Goal: Navigation & Orientation: Find specific page/section

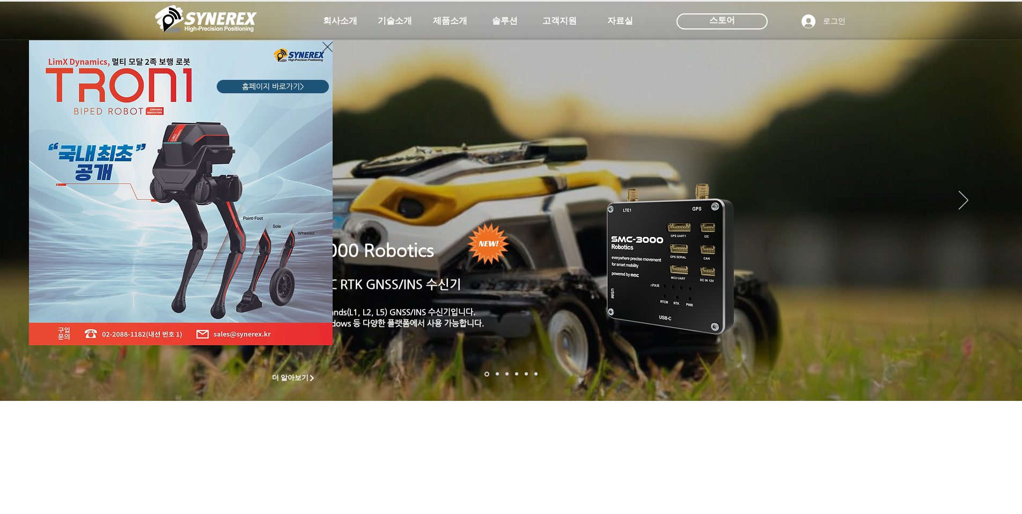
click at [512, 22] on div "LimX Dinamics" at bounding box center [511, 257] width 1022 height 514
click at [344, 23] on div "LimX Dinamics" at bounding box center [511, 257] width 1022 height 514
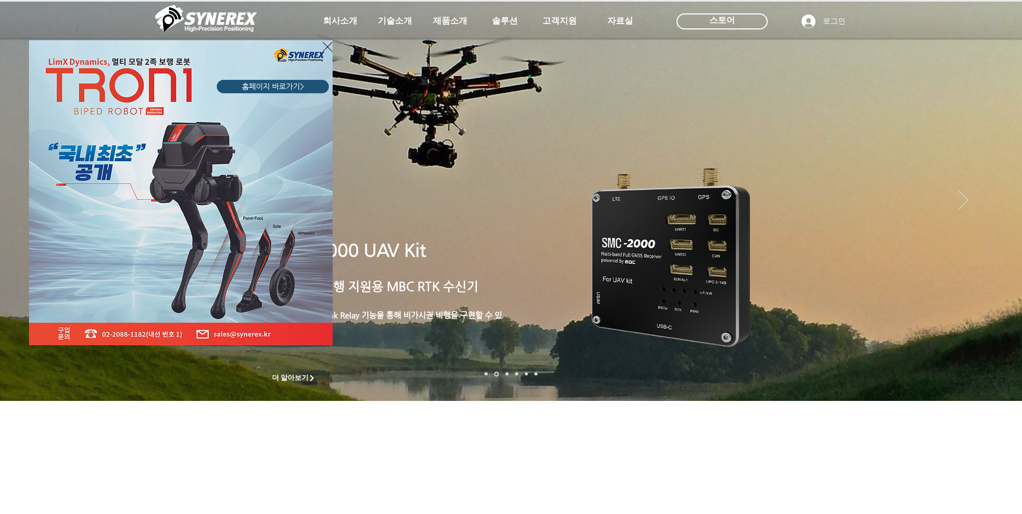
click at [325, 48] on icon "사이트로 돌아가기" at bounding box center [327, 46] width 10 height 13
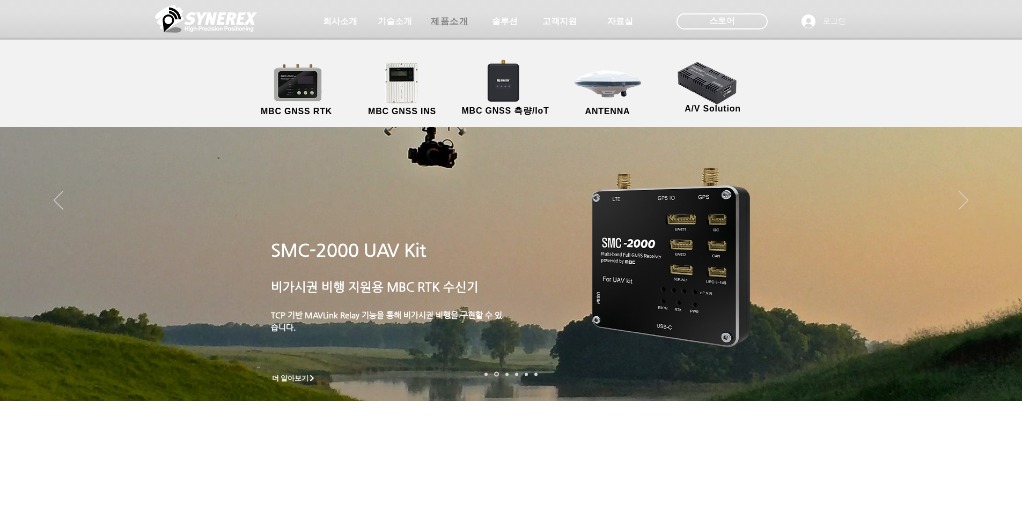
click at [444, 25] on span "제품소개" at bounding box center [450, 21] width 38 height 11
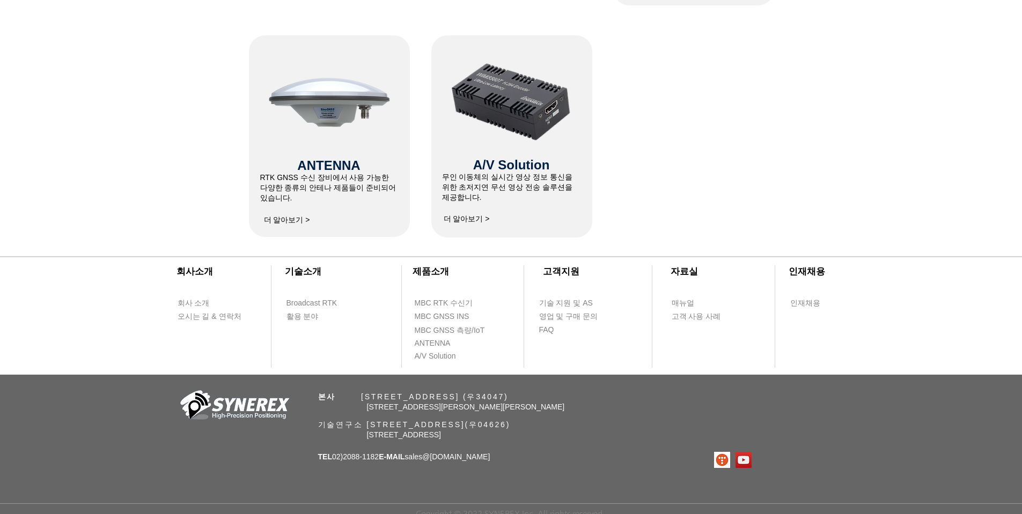
scroll to position [723, 0]
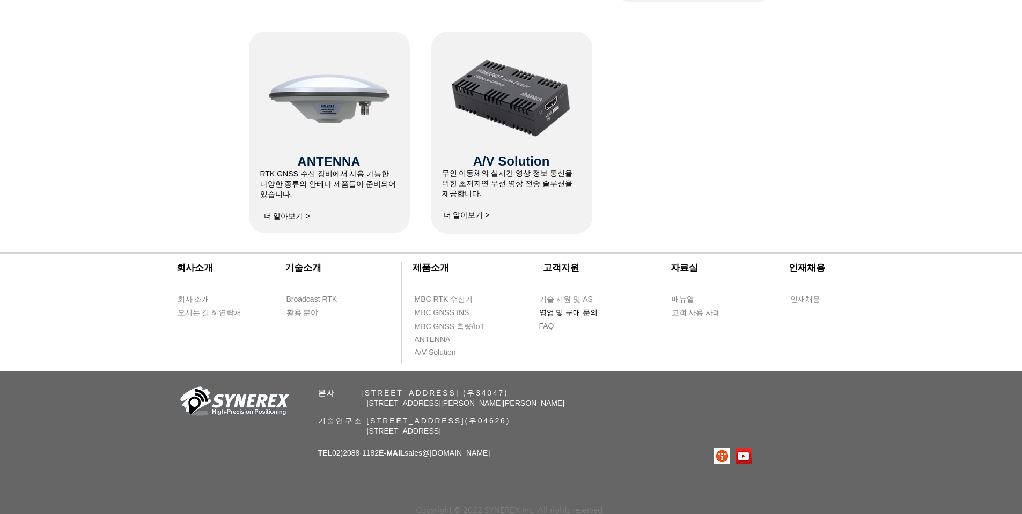
click at [572, 311] on span "영업 및 구매 문의" at bounding box center [568, 313] width 59 height 11
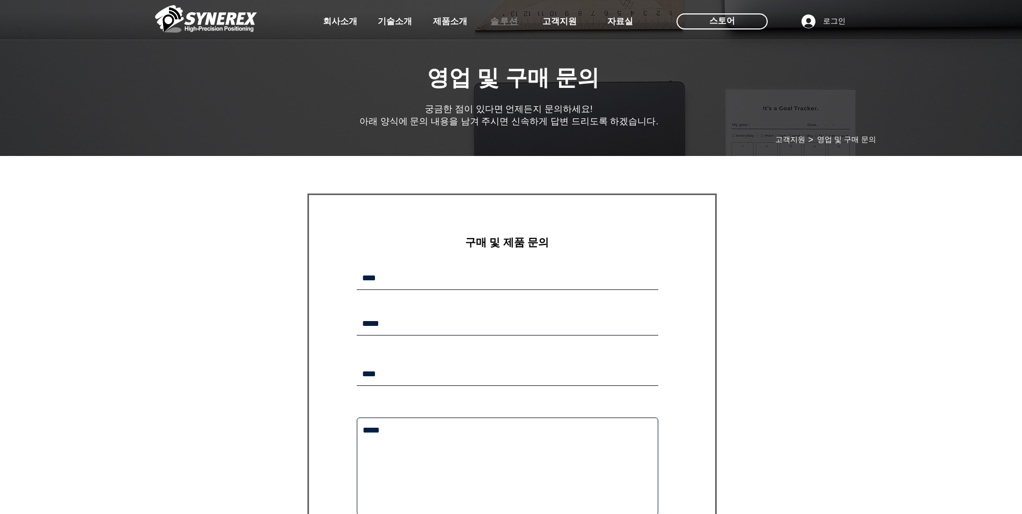
click at [508, 26] on span "솔루션" at bounding box center [504, 21] width 28 height 11
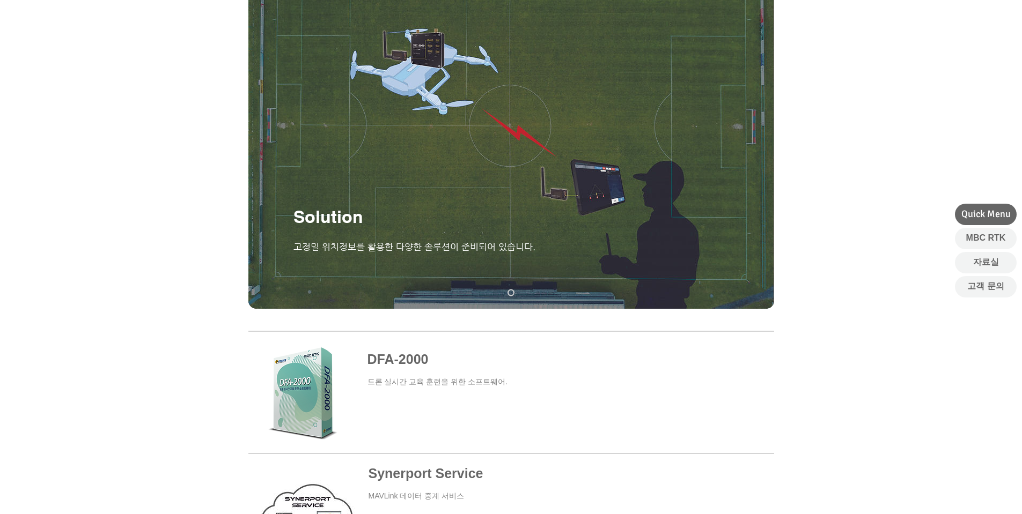
scroll to position [107, 0]
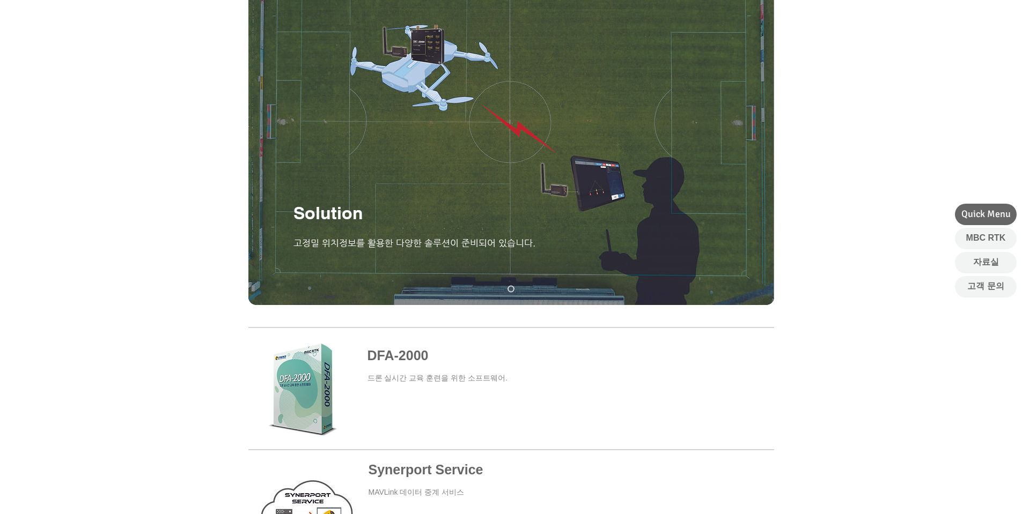
click at [430, 372] on span at bounding box center [510, 388] width 526 height 101
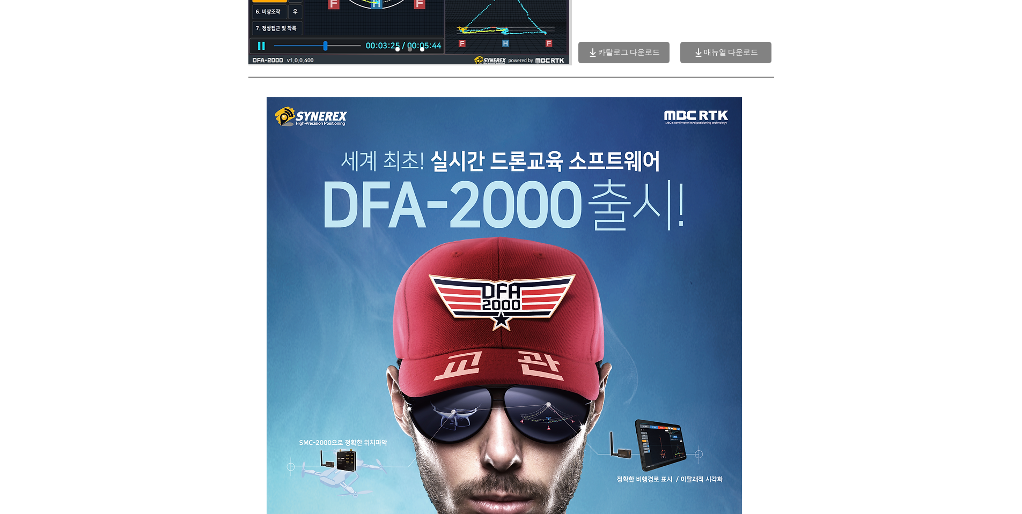
scroll to position [215, 0]
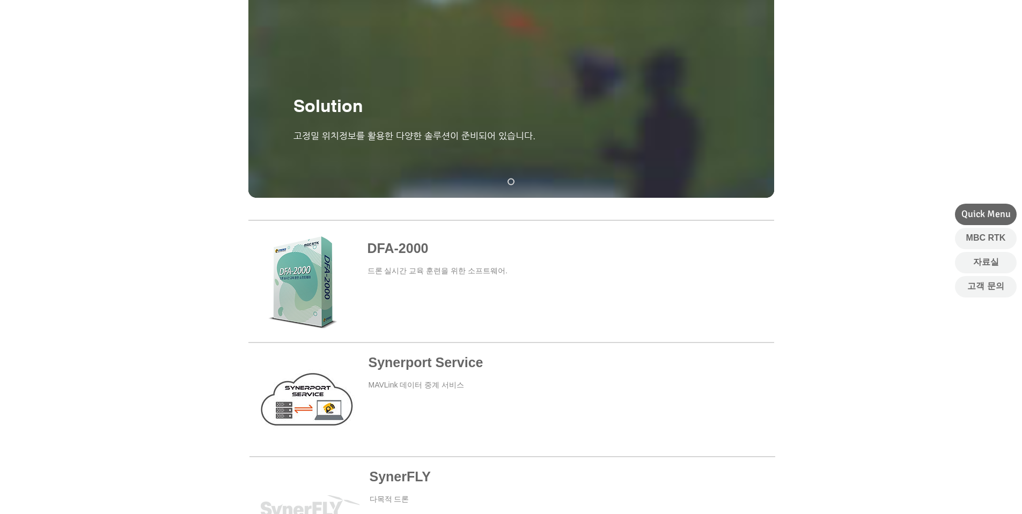
scroll to position [107, 0]
